Goal: Task Accomplishment & Management: Manage account settings

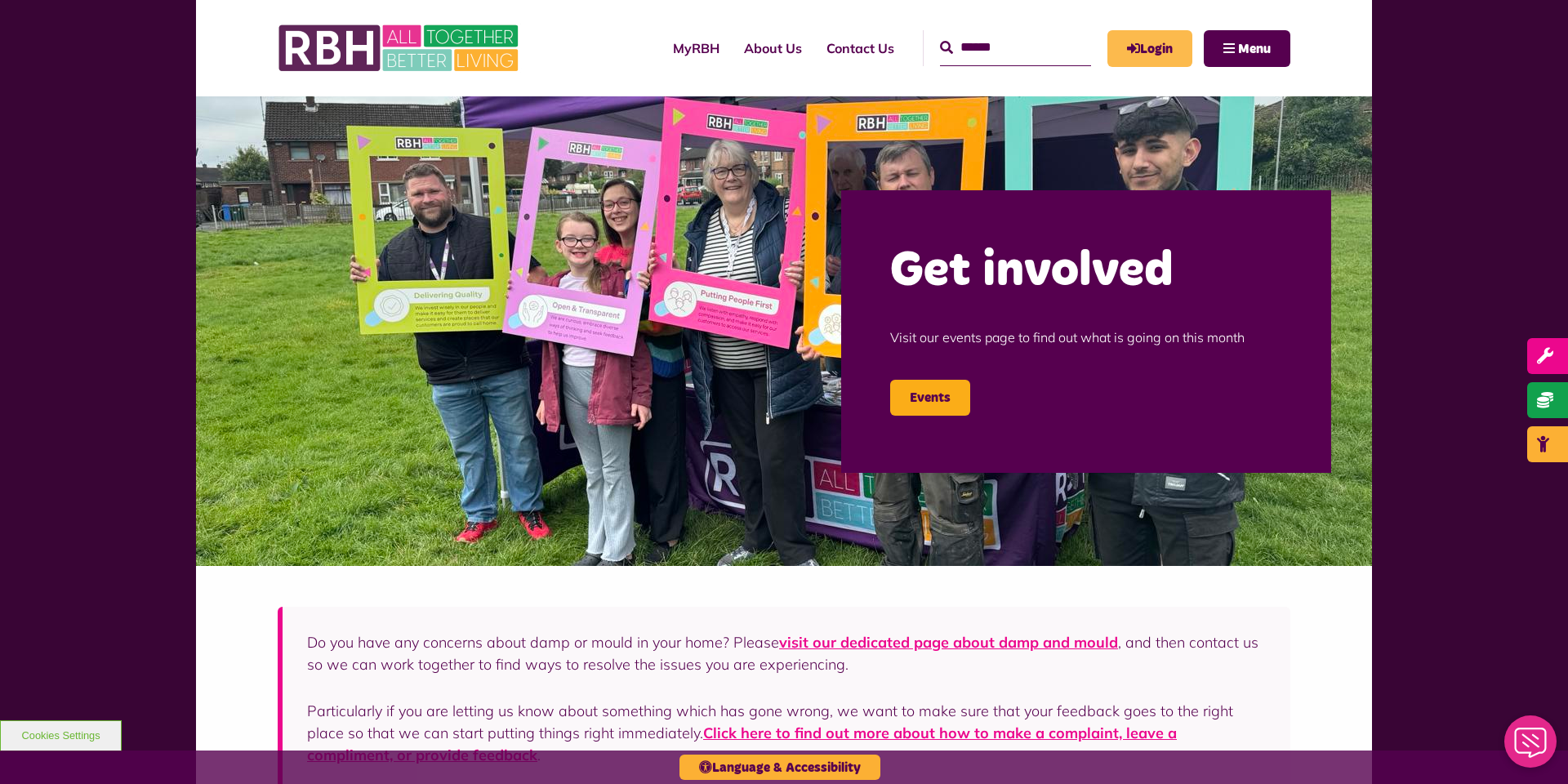
click at [1166, 56] on link "Login" at bounding box center [1149, 48] width 85 height 37
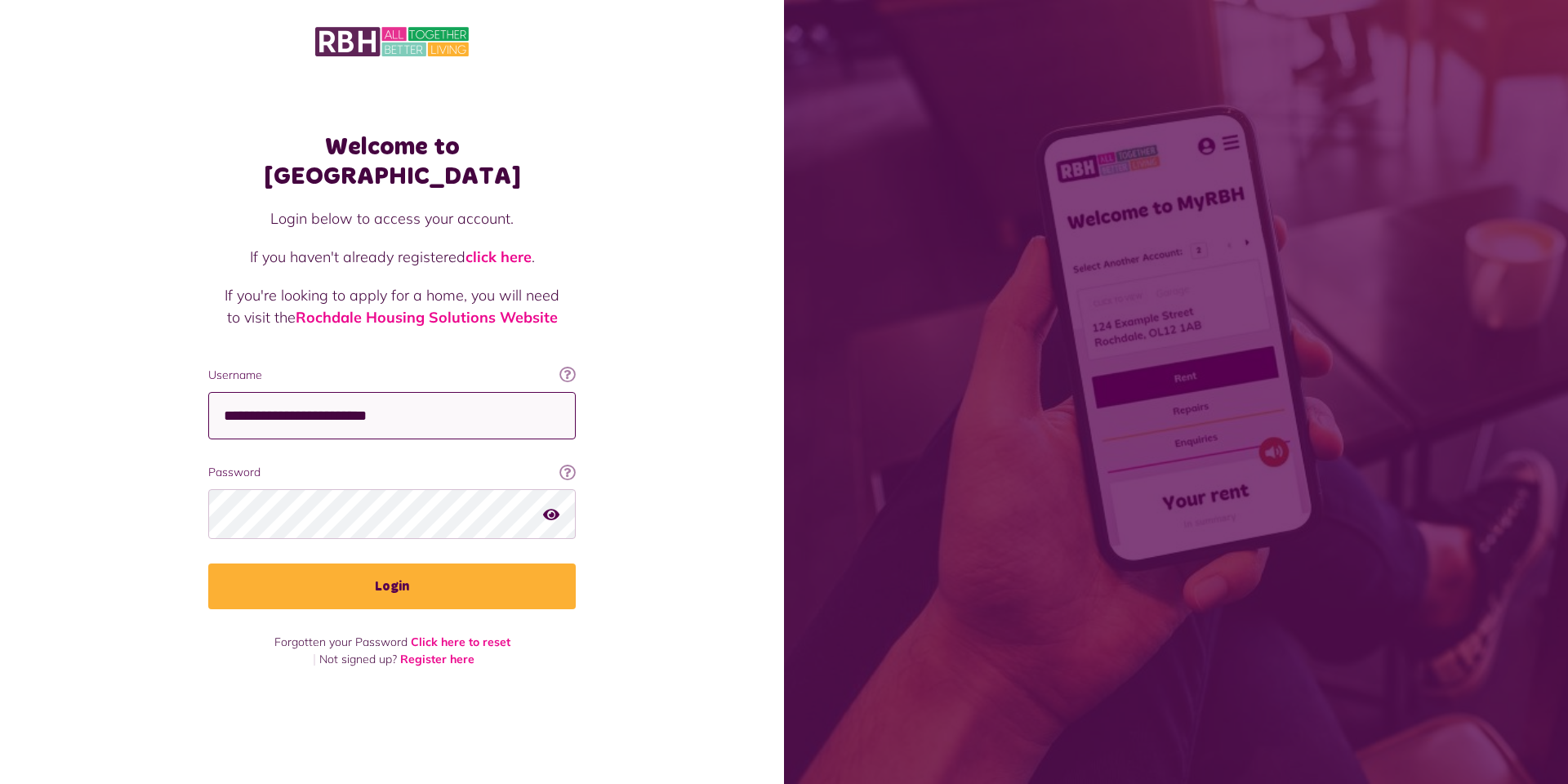
type input "**********"
click at [392, 572] on button "Login" at bounding box center [391, 586] width 368 height 46
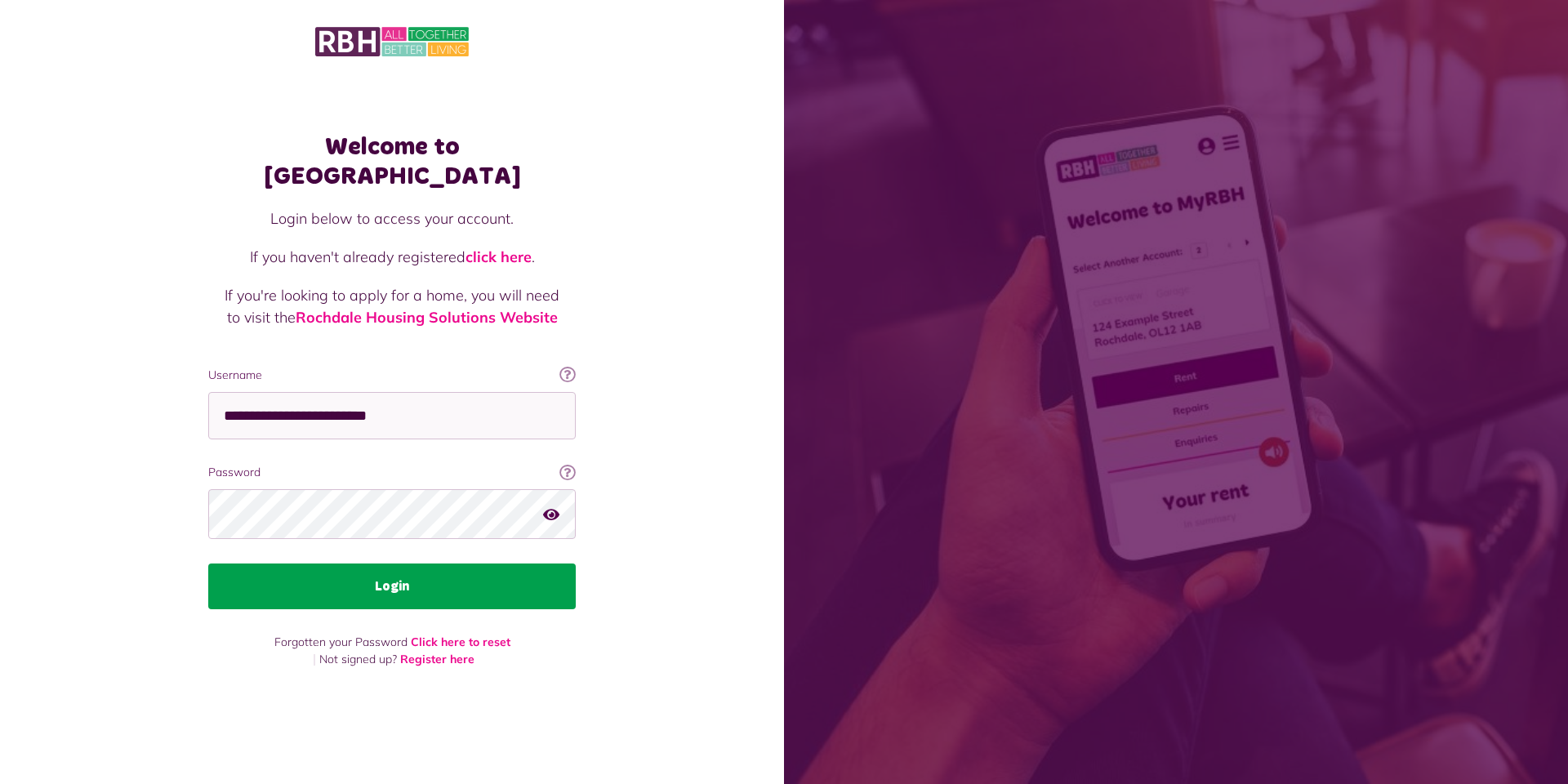
click at [389, 571] on button "Login" at bounding box center [391, 586] width 368 height 46
click at [417, 563] on button "Login" at bounding box center [391, 586] width 368 height 46
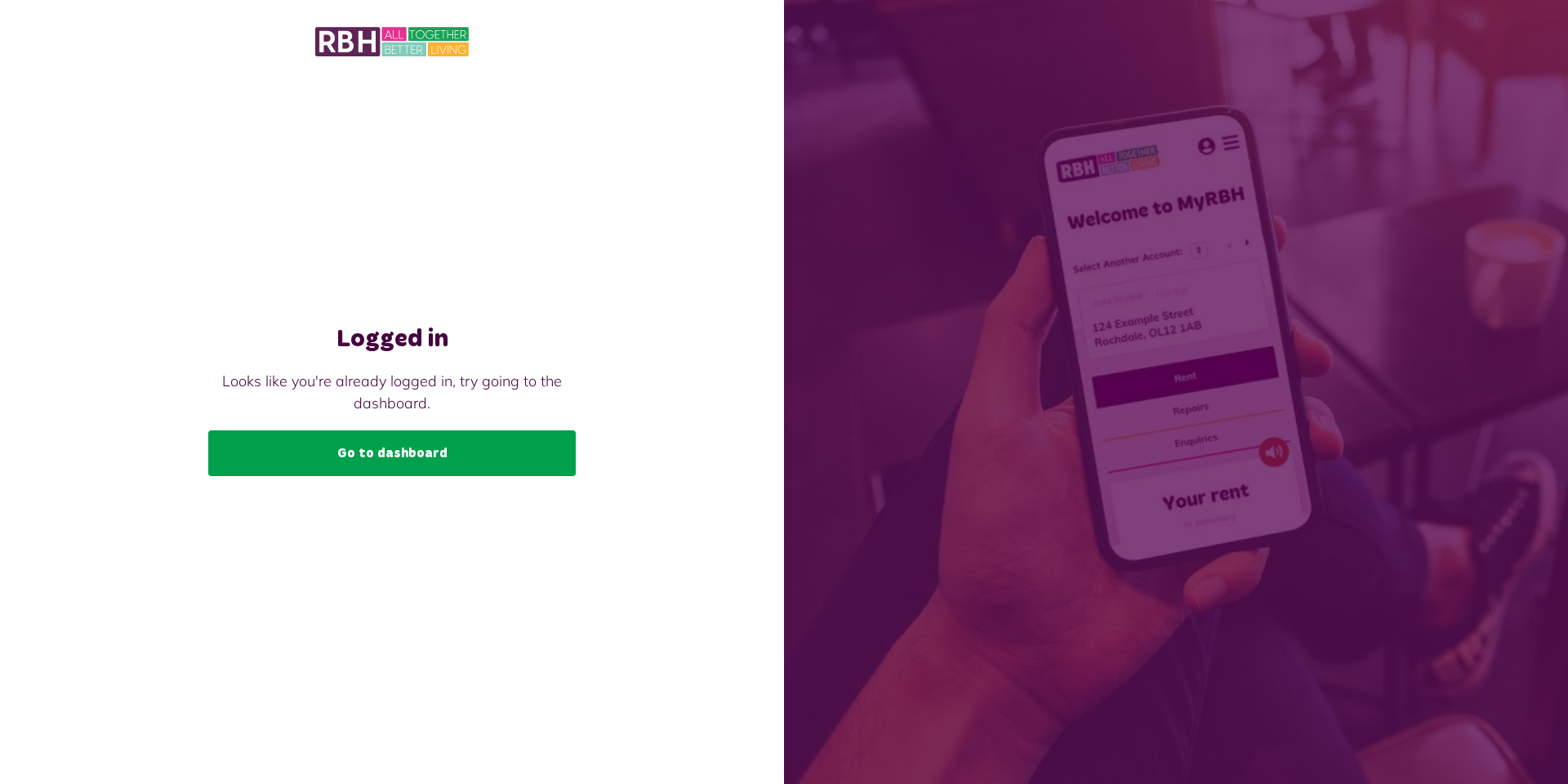
click at [331, 461] on link "Go to dashboard" at bounding box center [391, 454] width 368 height 46
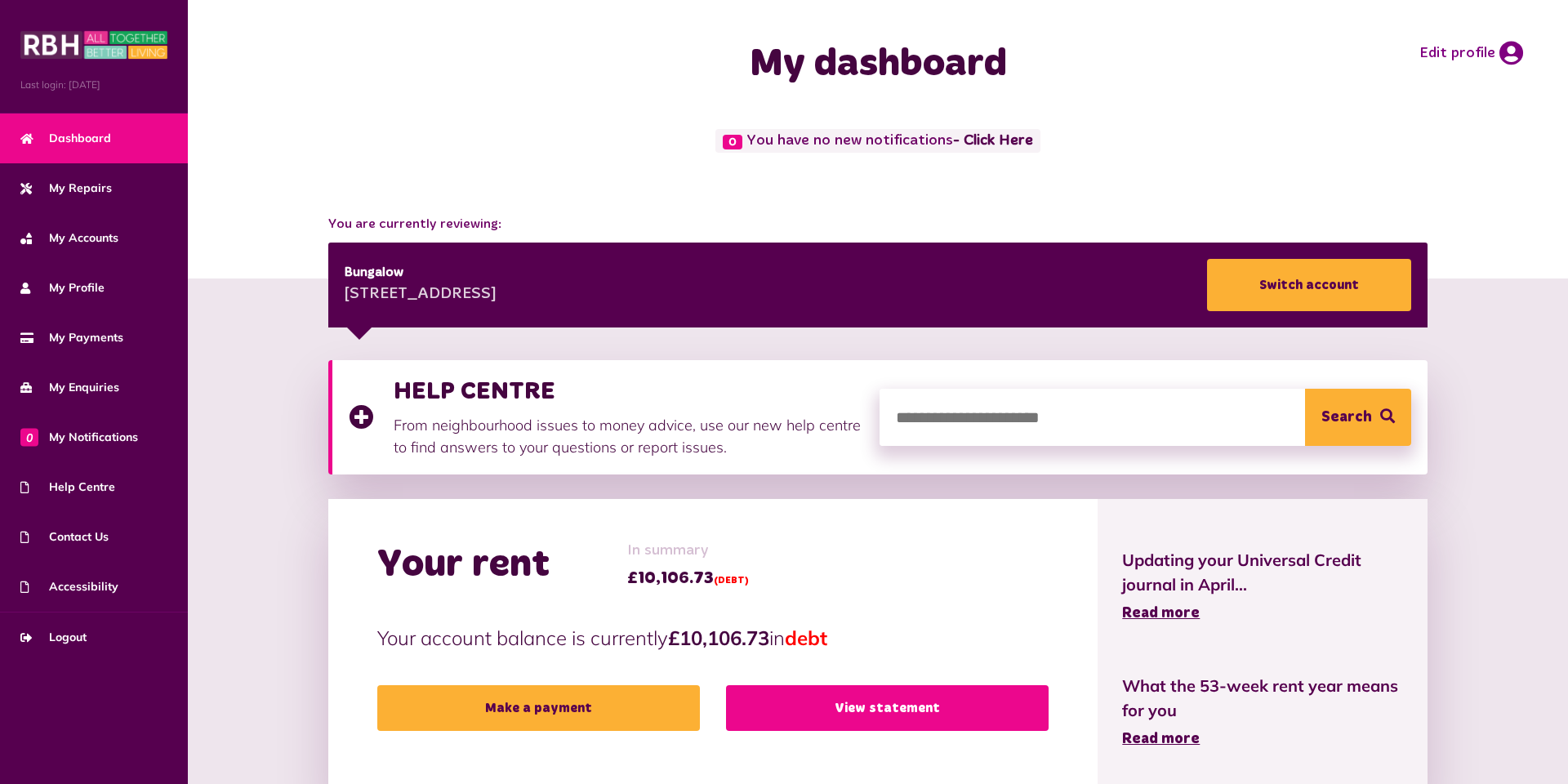
click at [859, 710] on link "View statement" at bounding box center [887, 708] width 322 height 46
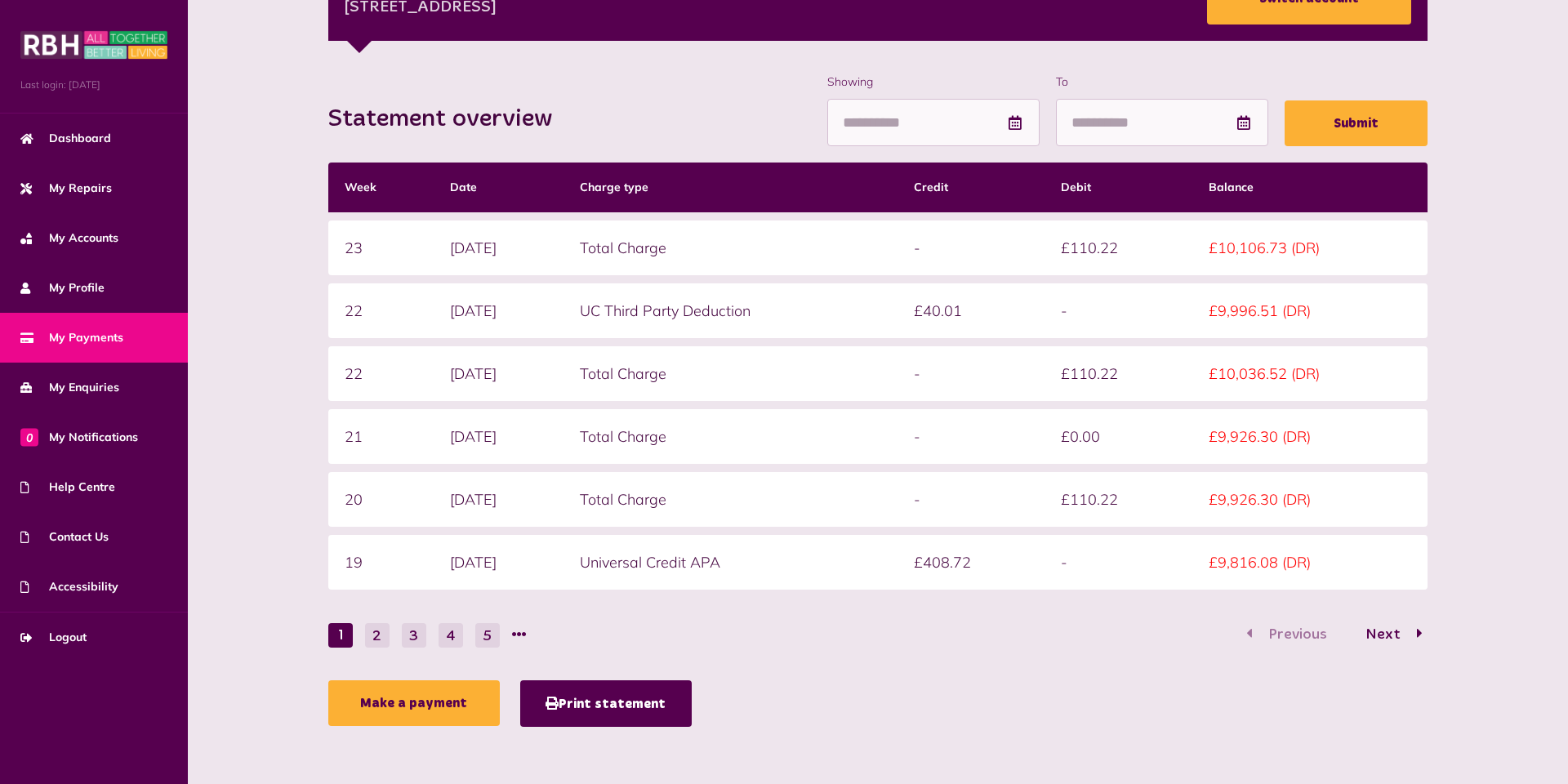
scroll to position [286, 0]
click at [115, 140] on link "Dashboard" at bounding box center [94, 138] width 187 height 50
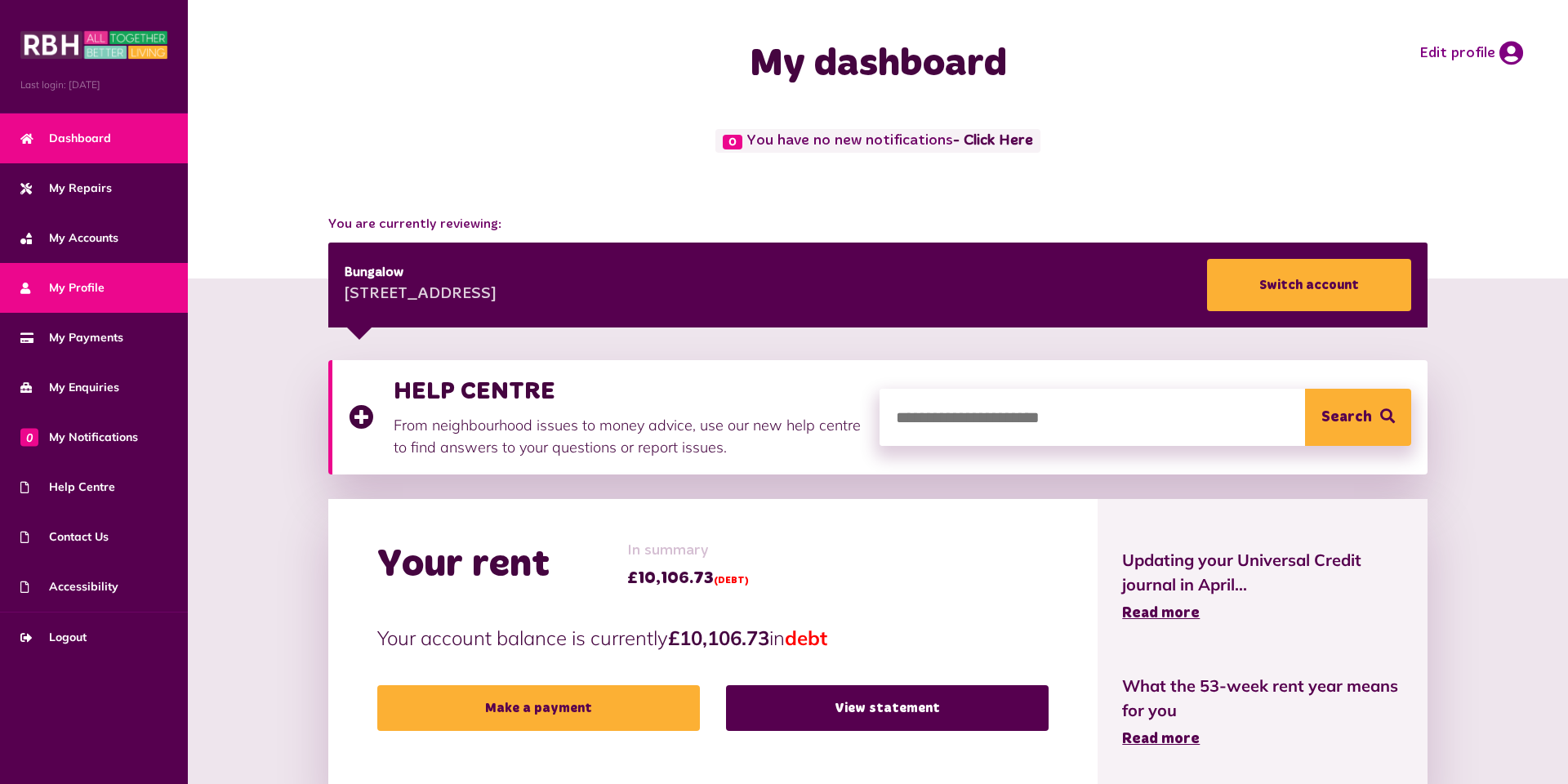
click at [81, 291] on span "My Profile" at bounding box center [62, 288] width 84 height 17
